Goal: Check status

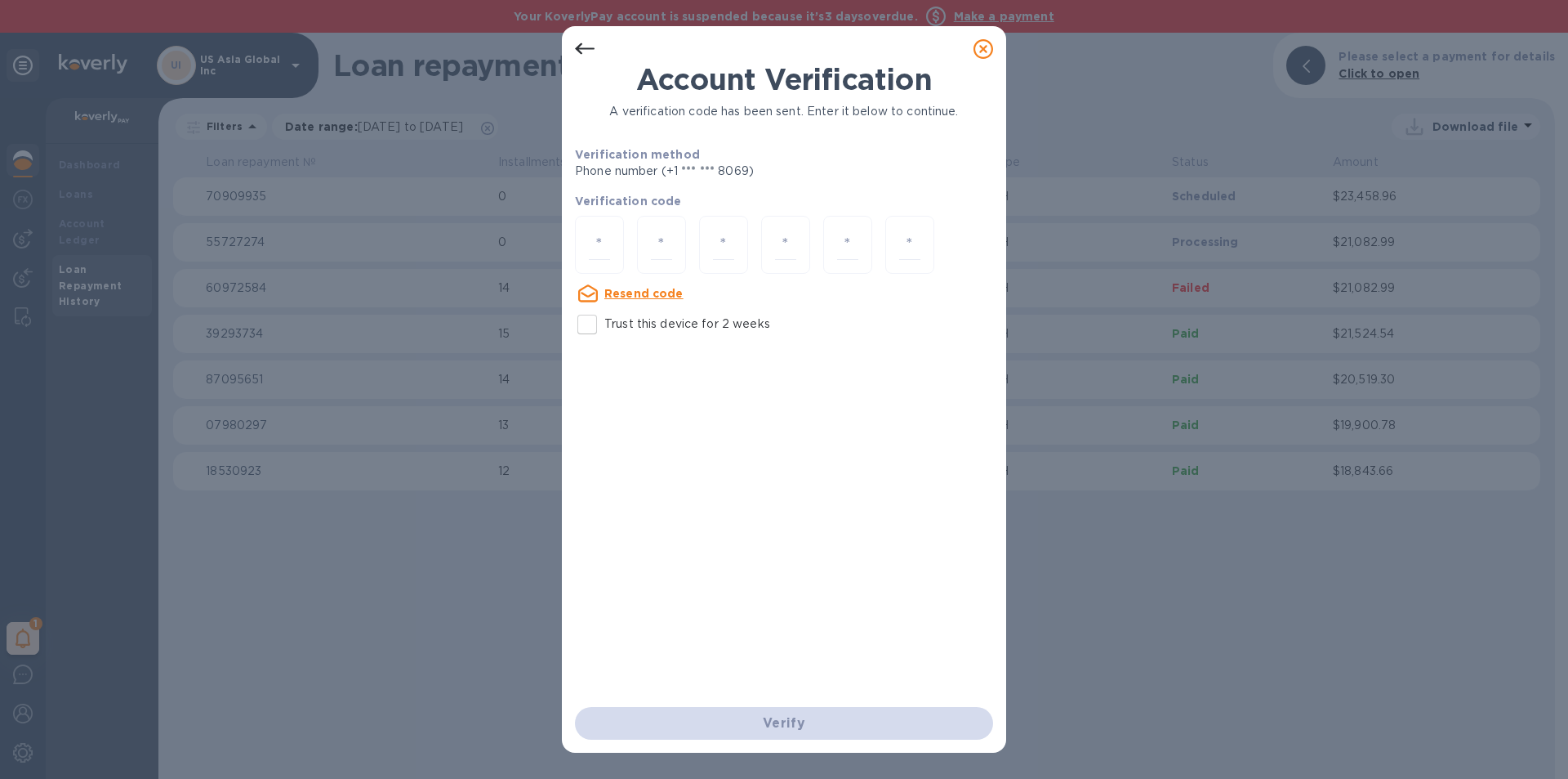
click at [594, 241] on input "number" at bounding box center [599, 245] width 21 height 30
type input "8"
type input "0"
type input "9"
type input "4"
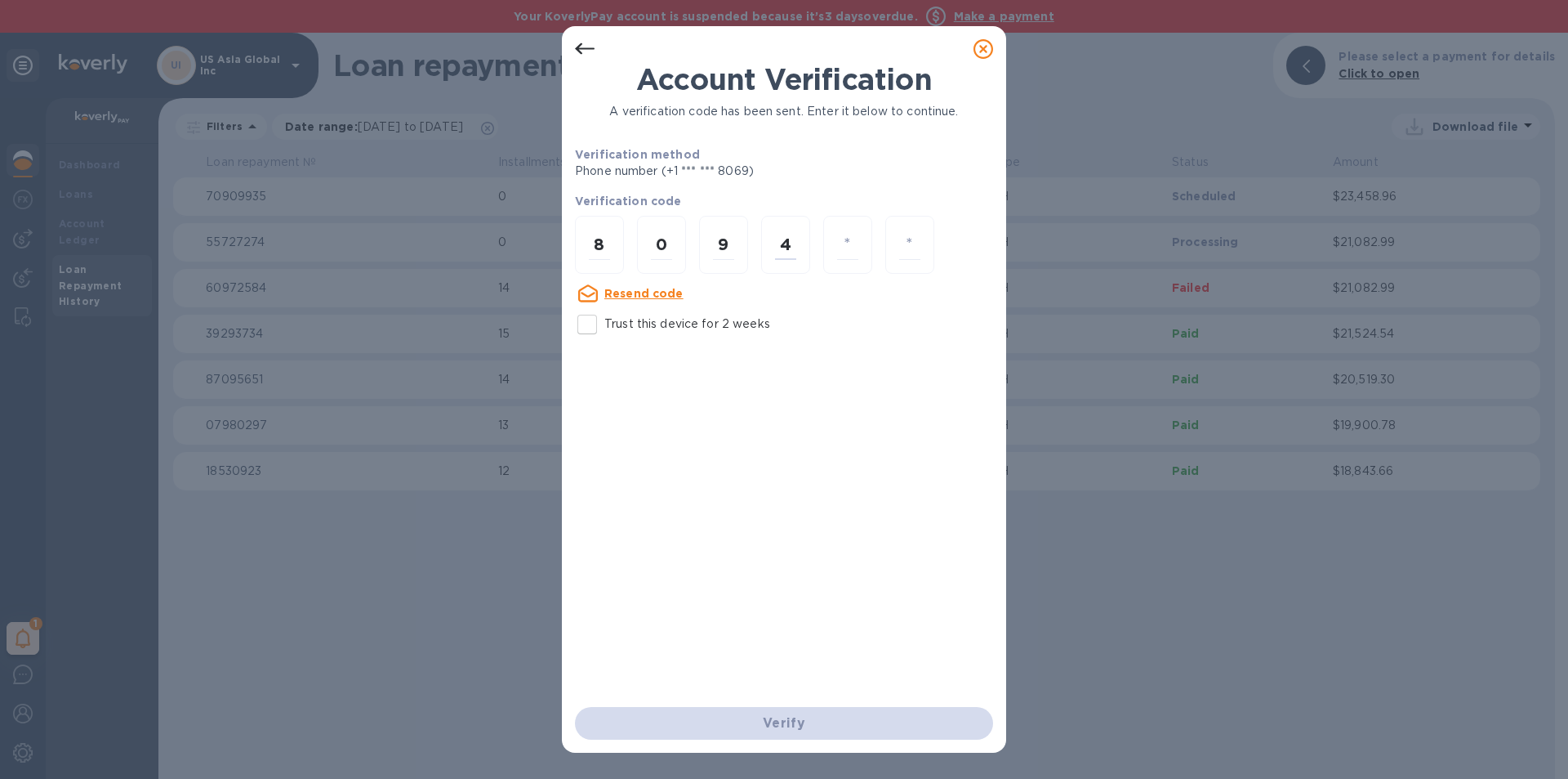
type input "0"
type input "1"
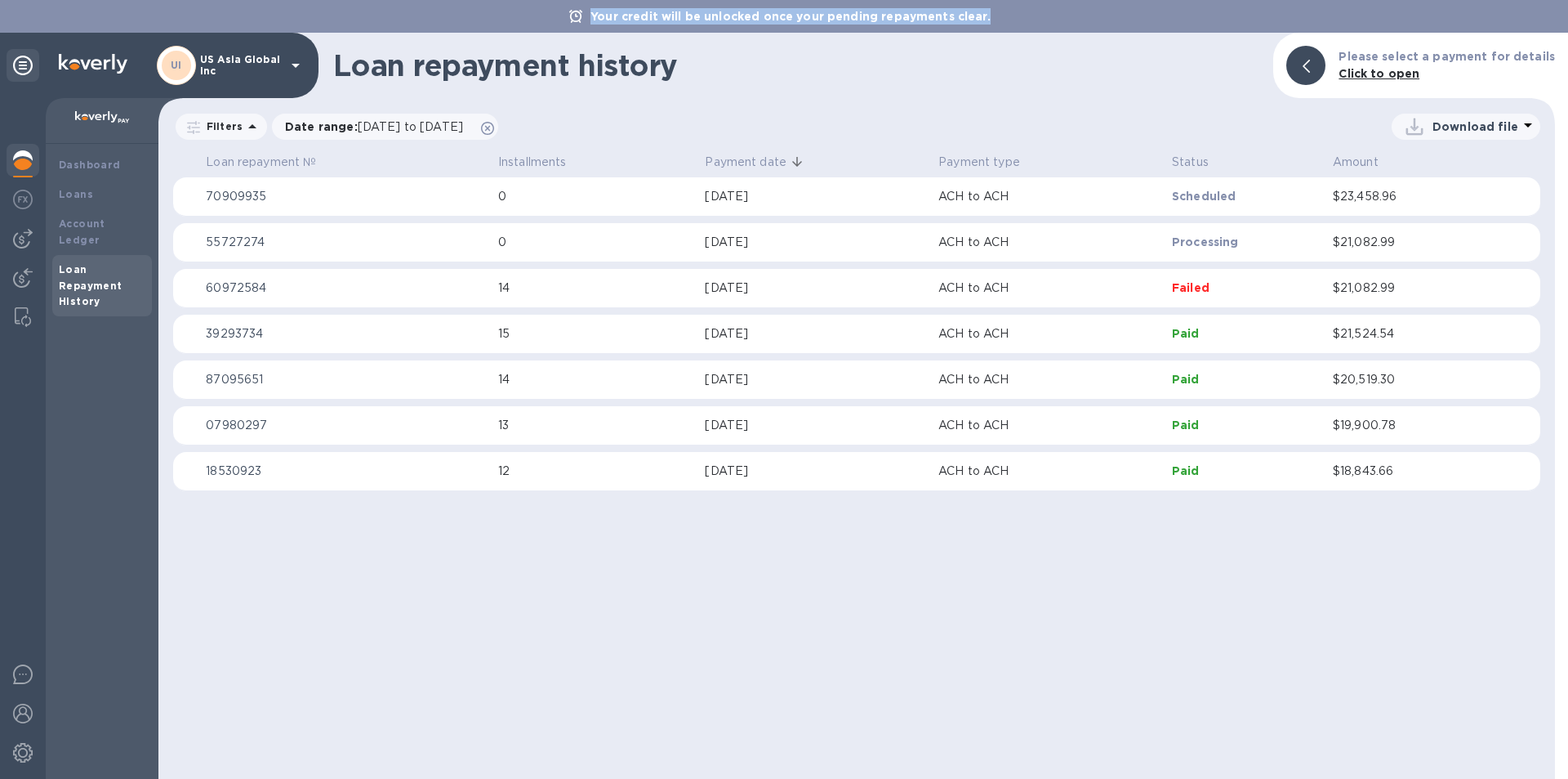
drag, startPoint x: 1040, startPoint y: 16, endPoint x: 586, endPoint y: 19, distance: 454.0
click at [586, 19] on div "Your credit will be unlocked once your pending repayments clear." at bounding box center [784, 16] width 1568 height 33
copy b "Your credit will be unlocked once your pending repayments clear."
click at [17, 239] on img at bounding box center [23, 239] width 20 height 20
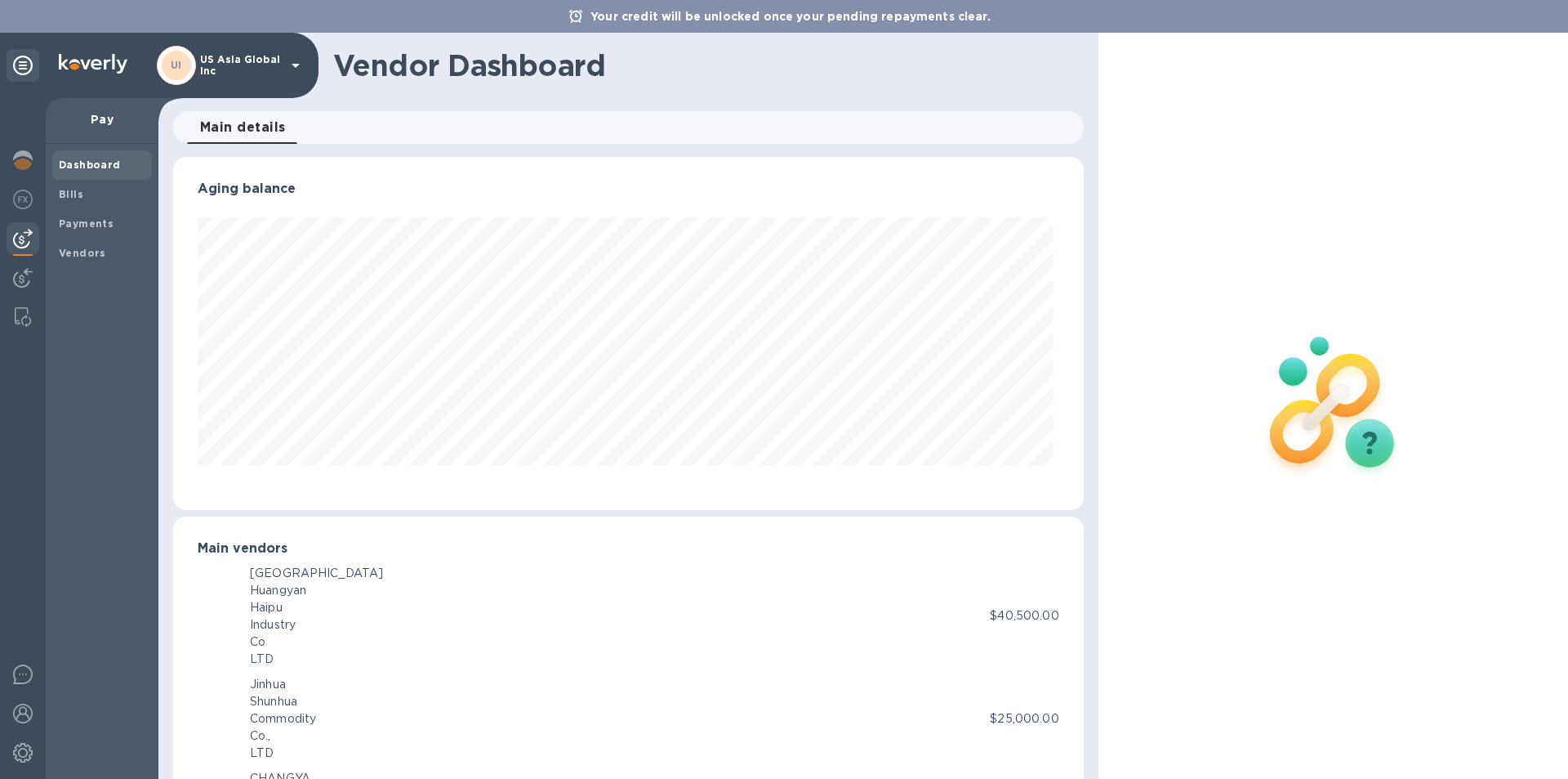
scroll to position [353, 904]
click at [82, 230] on span "Payments" at bounding box center [86, 224] width 55 height 16
